Goal: Task Accomplishment & Management: Use online tool/utility

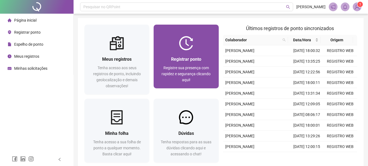
click at [181, 71] on span "Registre sua presença com rapidez e segurança clicando aqui!" at bounding box center [186, 73] width 49 height 16
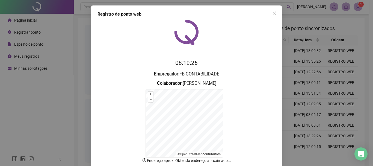
click at [133, 49] on div "08:19:26 Empregador : FB CONTABILIDADE Colaborador : [PERSON_NAME] + – ⇧ › © Op…" at bounding box center [186, 104] width 178 height 168
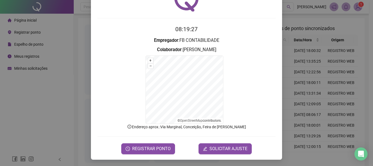
scroll to position [34, 0]
click at [145, 149] on span "REGISTRAR PONTO" at bounding box center [151, 148] width 38 height 7
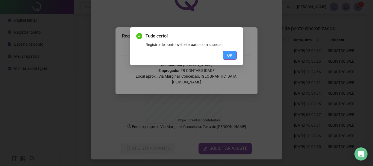
click at [230, 56] on span "OK" at bounding box center [229, 55] width 5 height 6
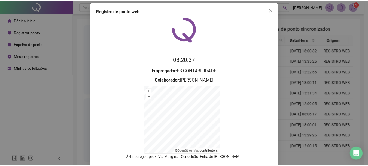
scroll to position [0, 0]
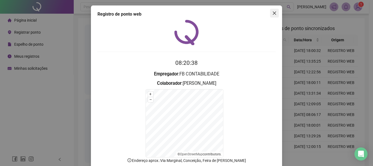
click at [273, 14] on icon "close" at bounding box center [274, 13] width 4 height 4
